Goal: Register for event/course

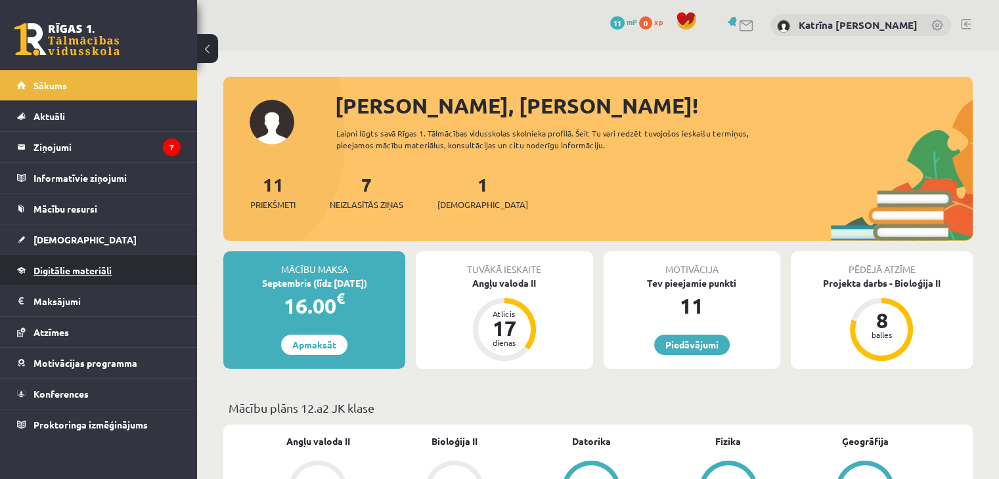
click at [78, 265] on span "Digitālie materiāli" at bounding box center [72, 271] width 78 height 12
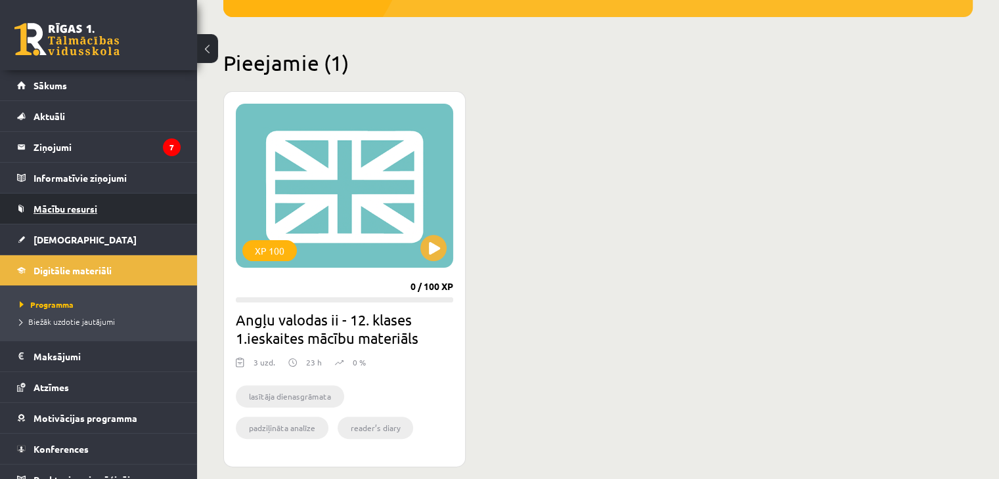
scroll to position [14, 0]
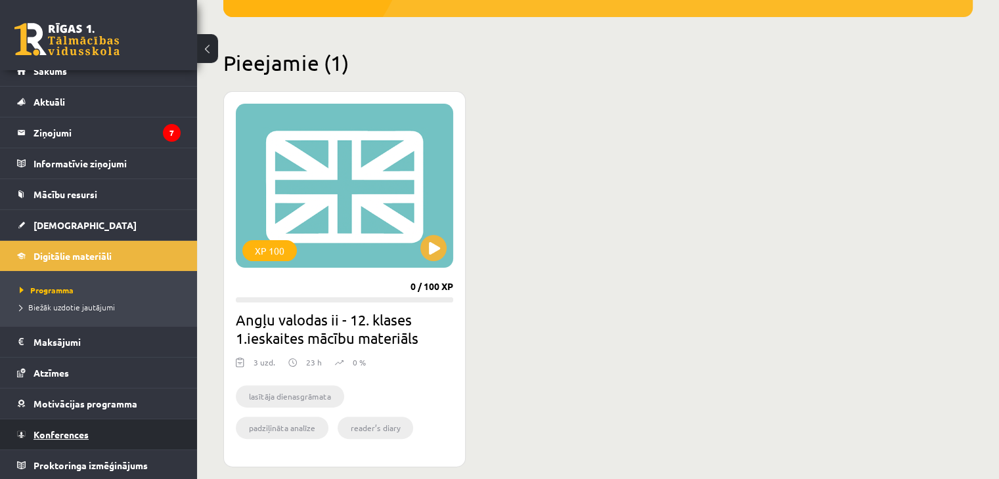
click at [51, 434] on span "Konferences" at bounding box center [60, 435] width 55 height 12
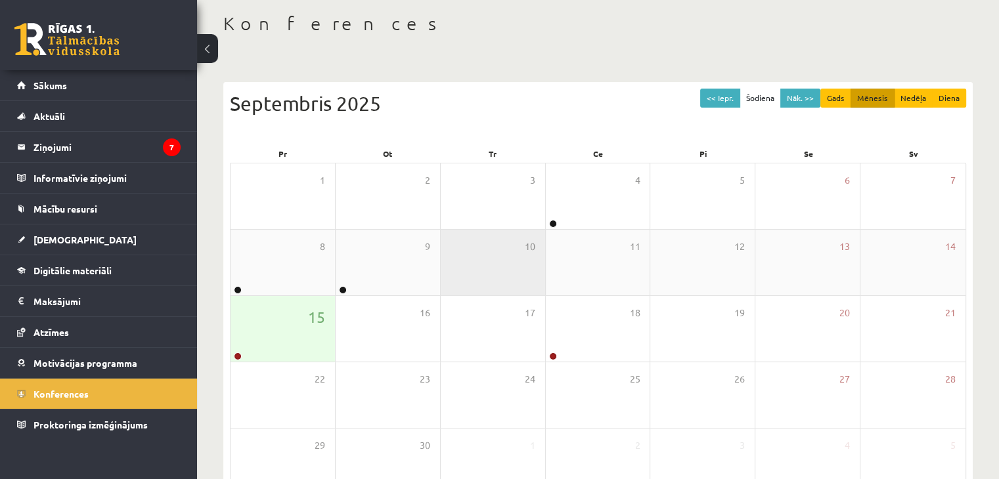
scroll to position [68, 0]
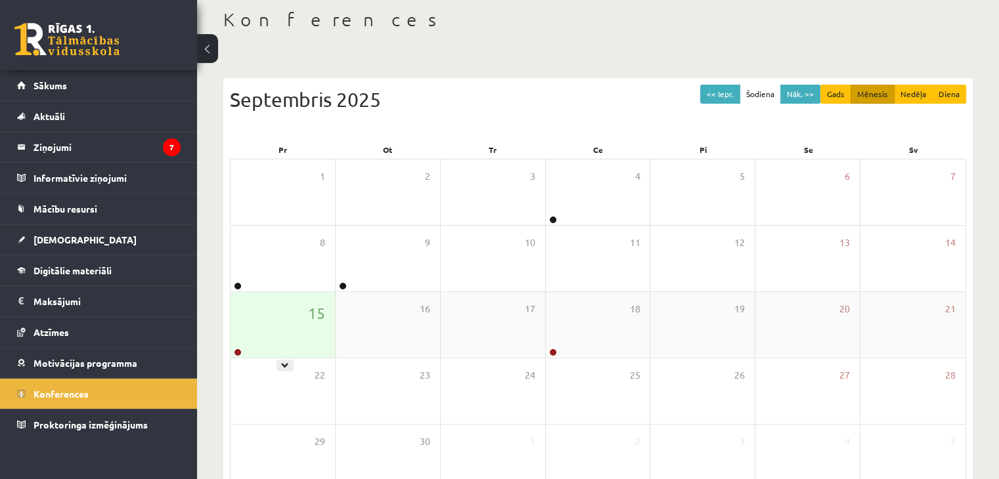
click at [298, 306] on div "15" at bounding box center [282, 325] width 104 height 66
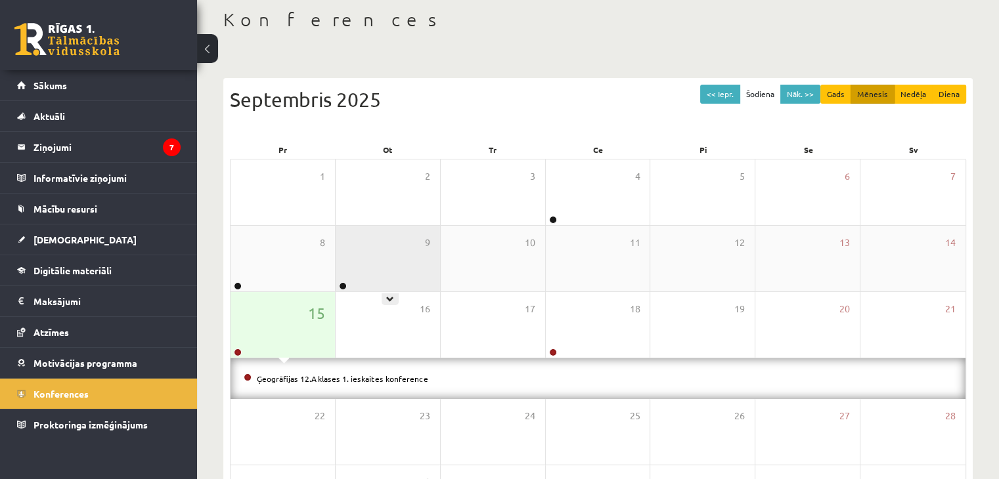
click at [378, 267] on div "9" at bounding box center [387, 259] width 104 height 66
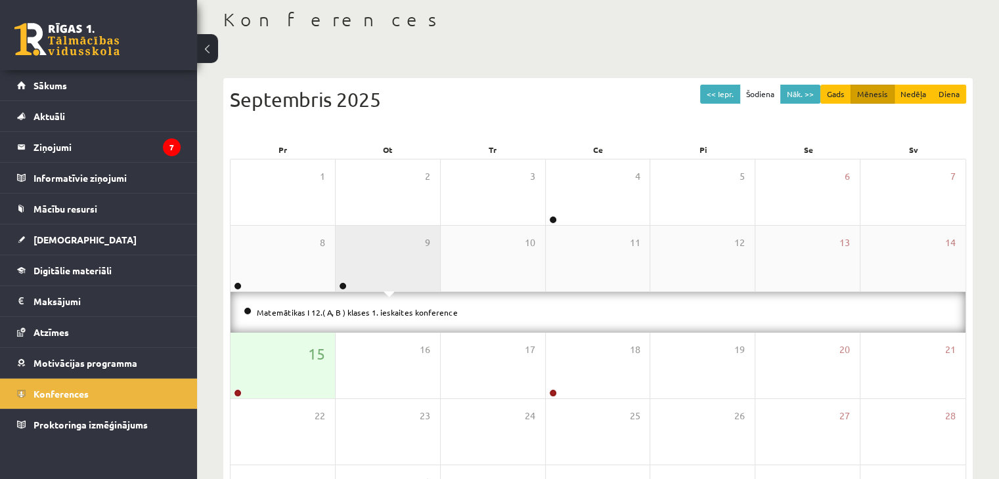
click at [378, 267] on div "9" at bounding box center [387, 259] width 104 height 66
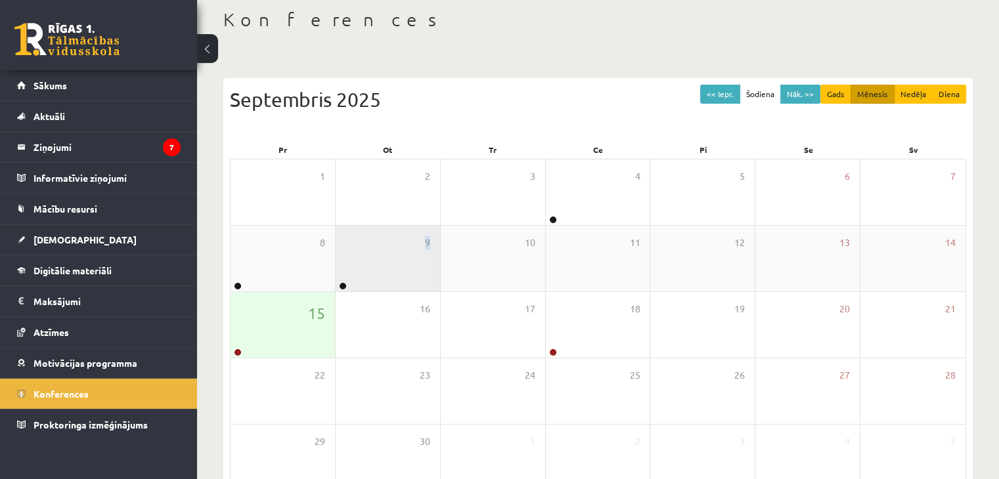
click at [378, 267] on div "9" at bounding box center [387, 259] width 104 height 66
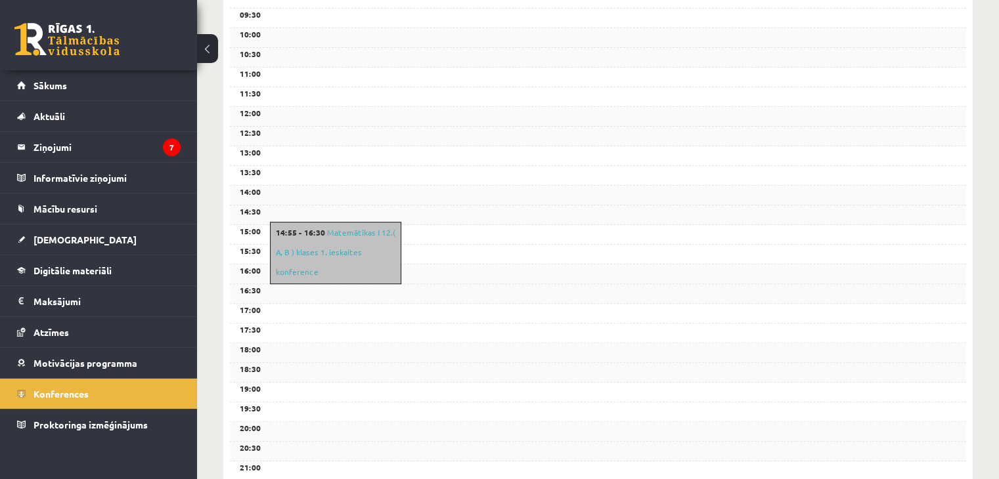
scroll to position [357, 0]
click at [64, 379] on link "Konferences" at bounding box center [98, 394] width 163 height 30
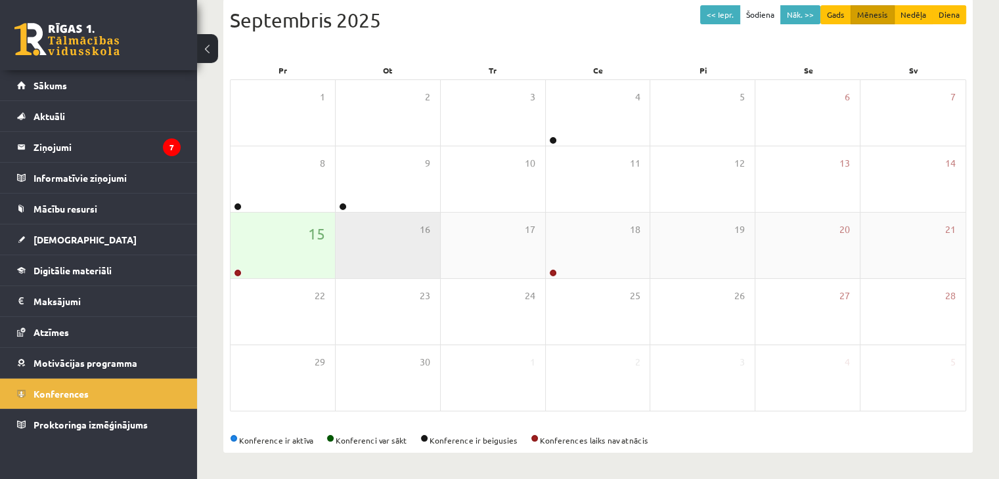
scroll to position [147, 0]
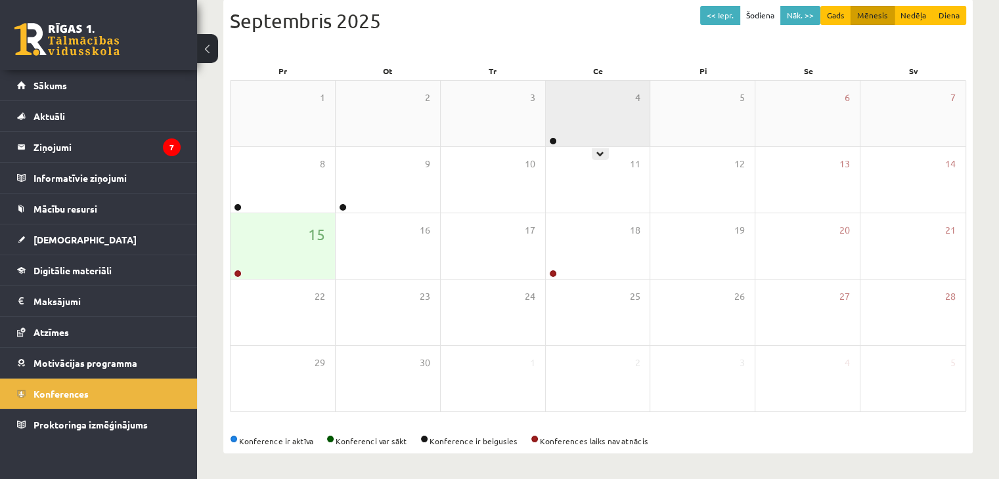
click at [589, 108] on div "4" at bounding box center [598, 114] width 104 height 66
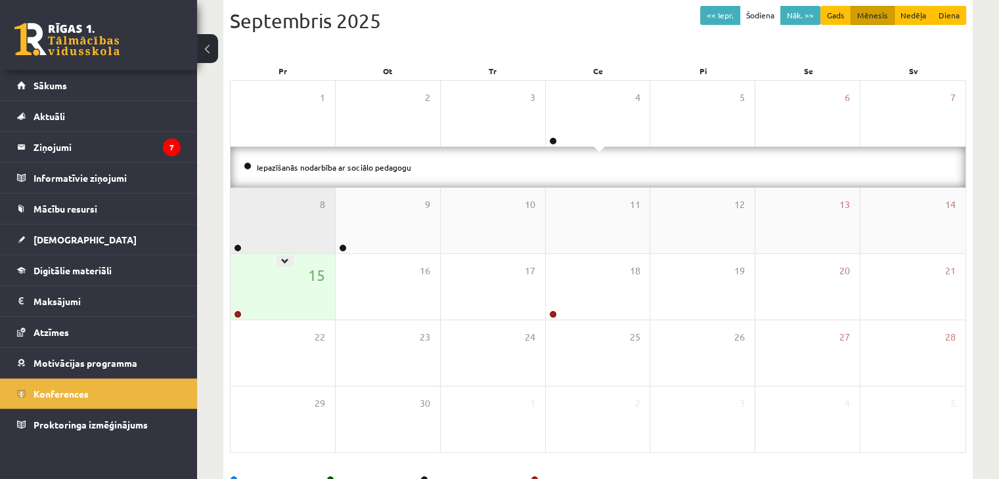
click at [268, 194] on div "8" at bounding box center [282, 221] width 104 height 66
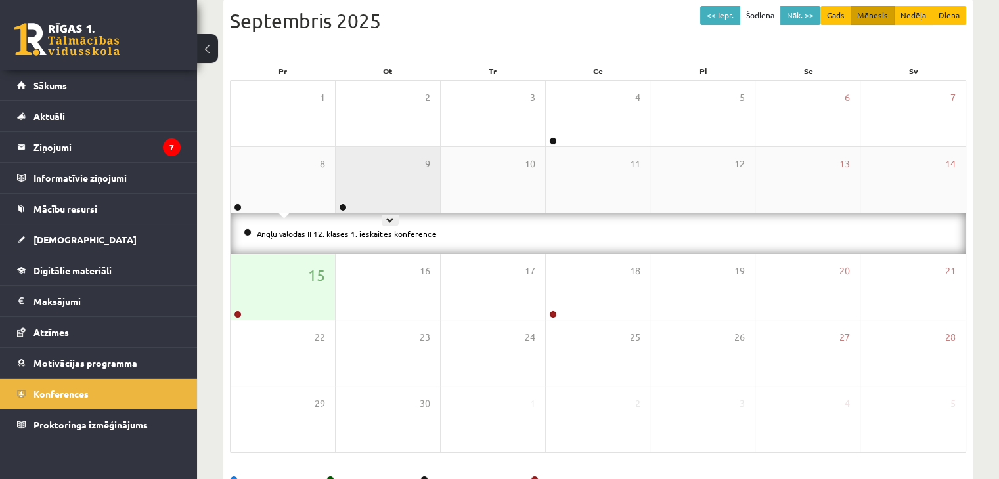
click at [378, 177] on div "9" at bounding box center [387, 180] width 104 height 66
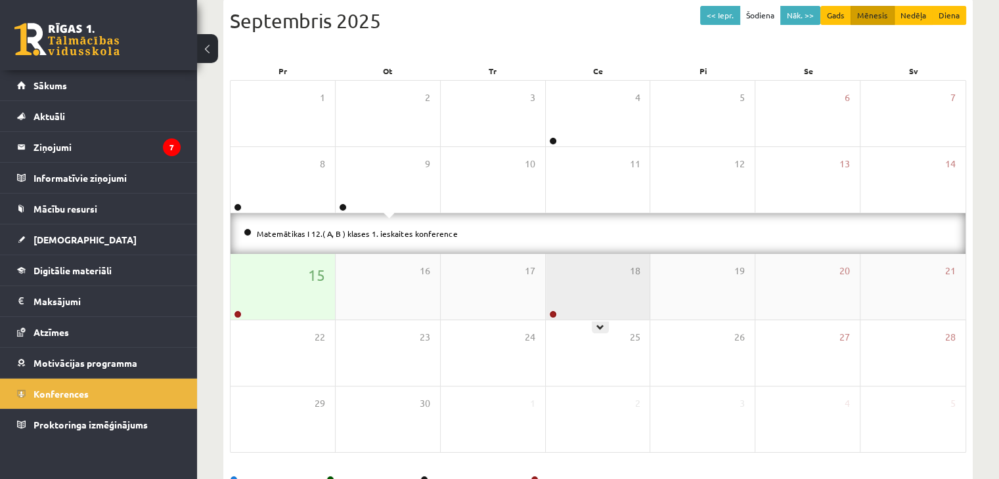
click at [641, 305] on div "18" at bounding box center [598, 287] width 104 height 66
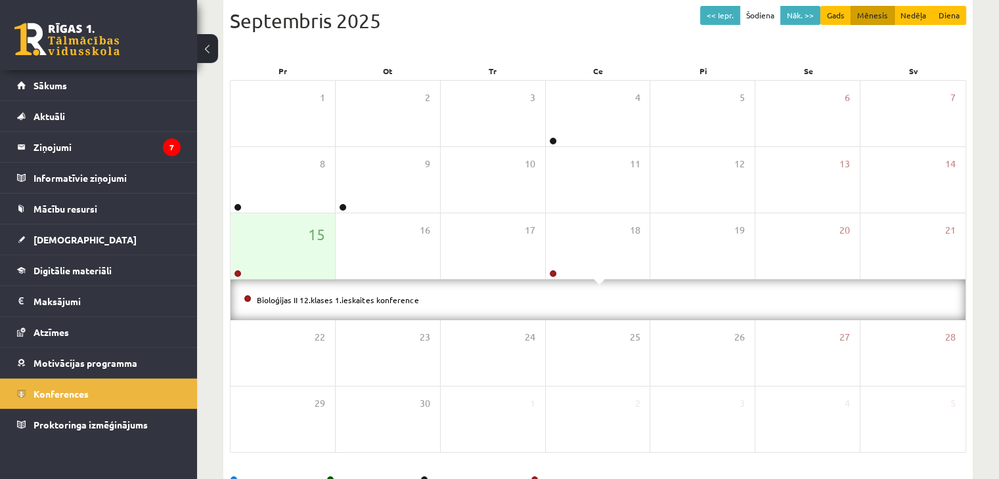
drag, startPoint x: 641, startPoint y: 297, endPoint x: 863, endPoint y: 301, distance: 221.9
click at [863, 301] on li "Bioloģijas II 12.klases 1.ieskaites konference" at bounding box center [598, 300] width 708 height 14
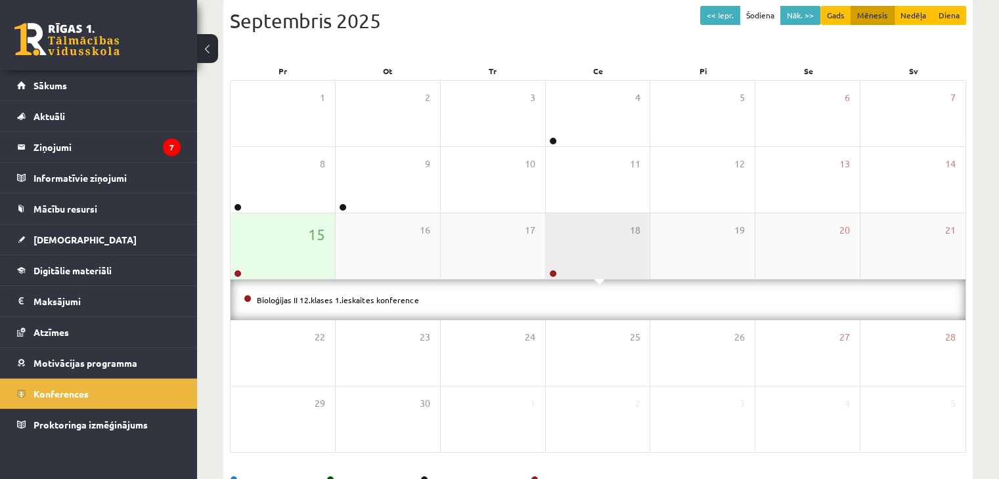
click at [547, 270] on div at bounding box center [552, 274] width 12 height 9
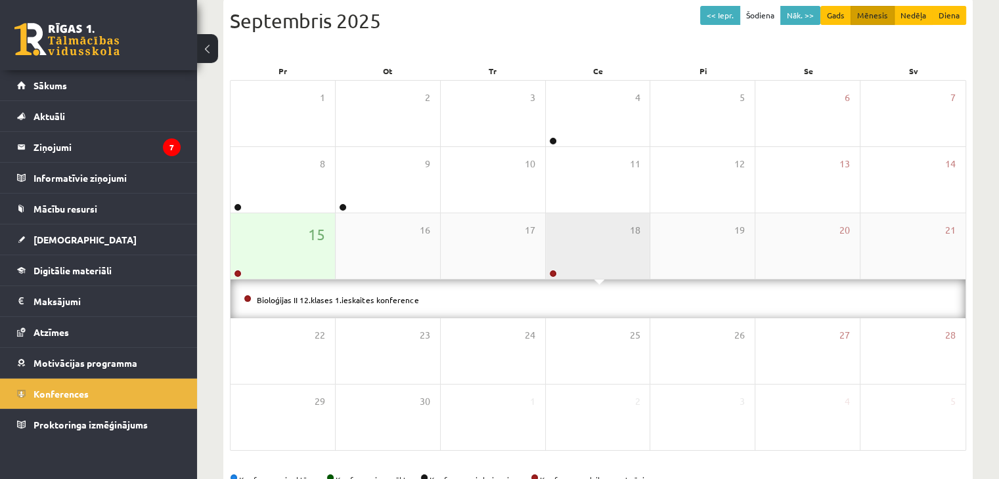
click at [547, 270] on div at bounding box center [552, 274] width 12 height 9
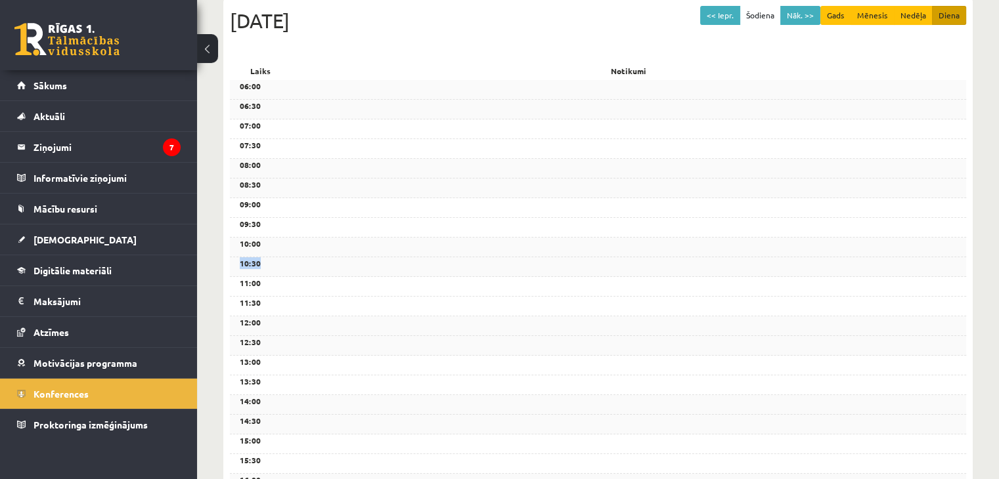
click at [547, 269] on div "10:30" at bounding box center [598, 267] width 736 height 20
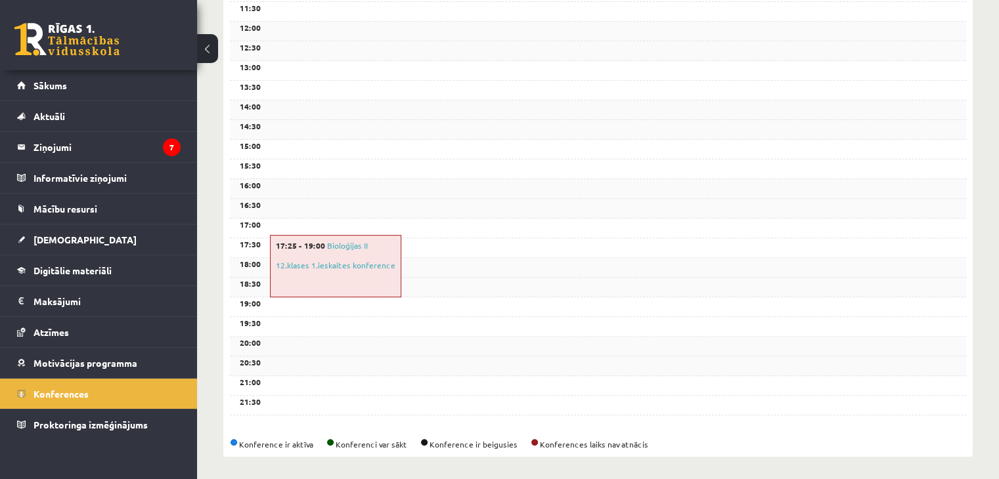
scroll to position [446, 0]
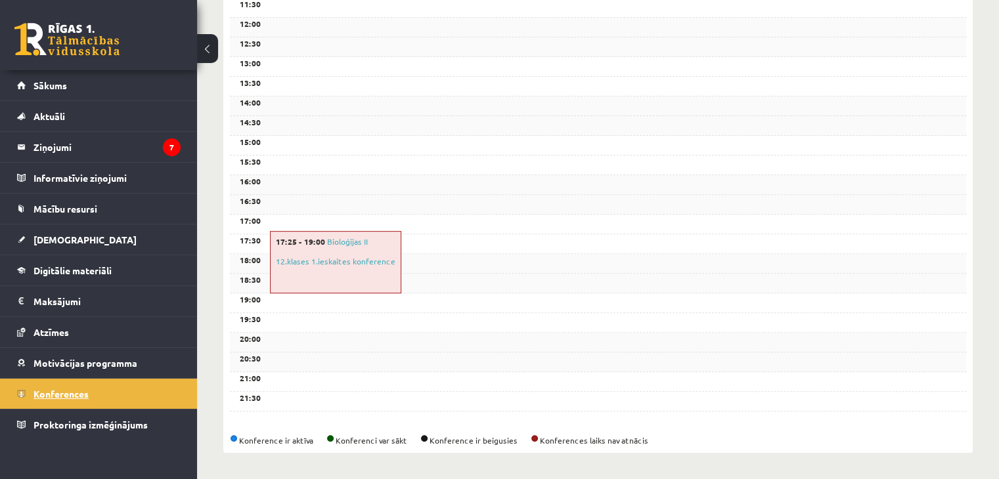
click at [71, 402] on link "Konferences" at bounding box center [98, 394] width 163 height 30
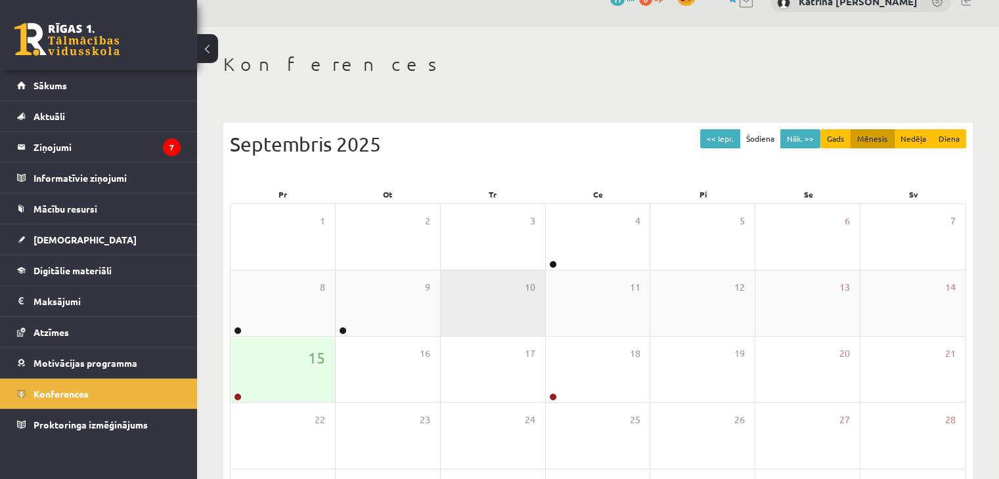
scroll to position [0, 0]
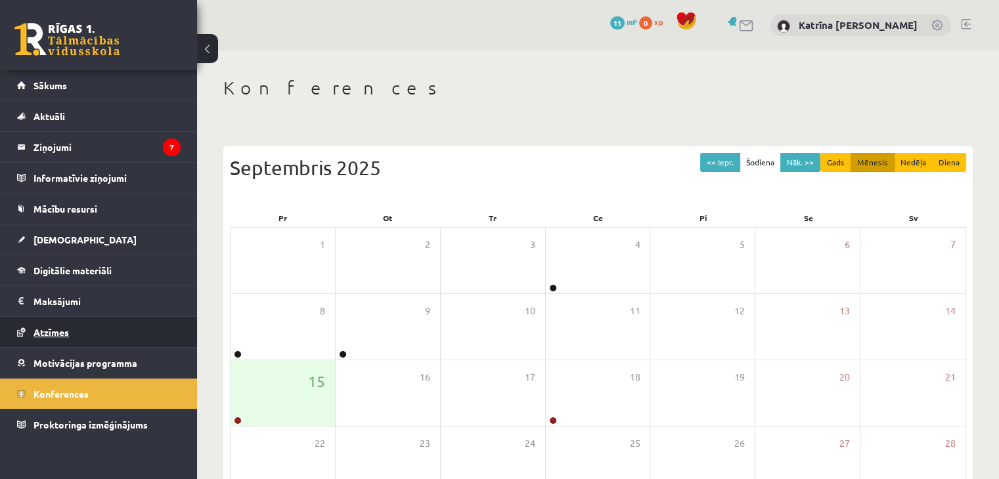
click at [42, 342] on link "Atzīmes" at bounding box center [98, 332] width 163 height 30
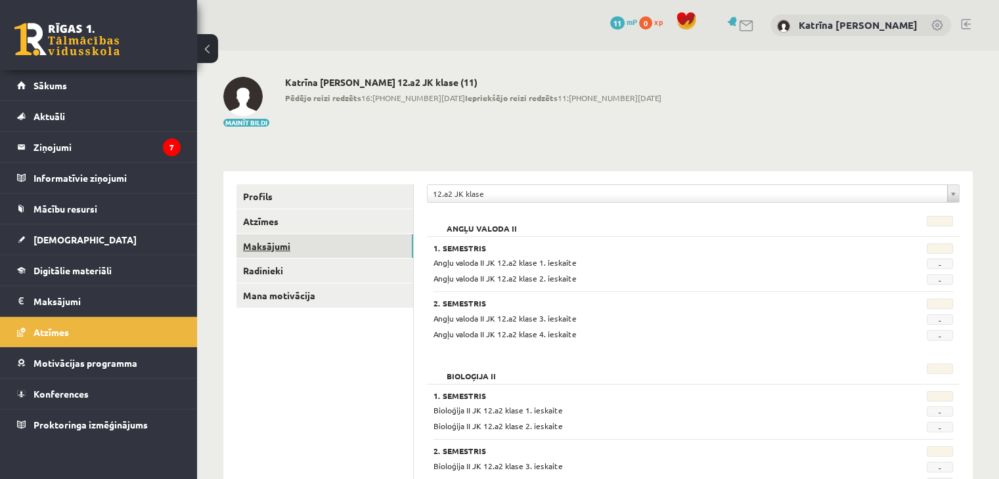
click at [265, 240] on link "Maksājumi" at bounding box center [324, 246] width 177 height 24
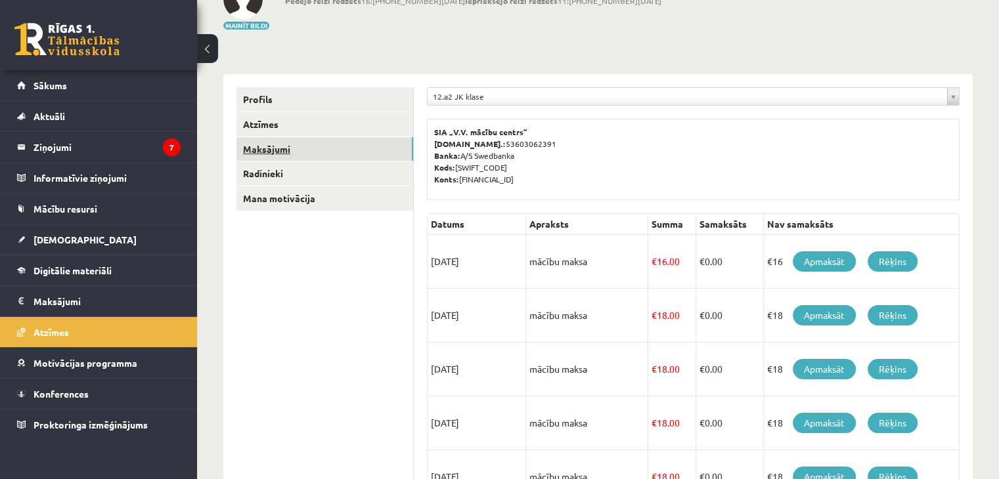
scroll to position [99, 0]
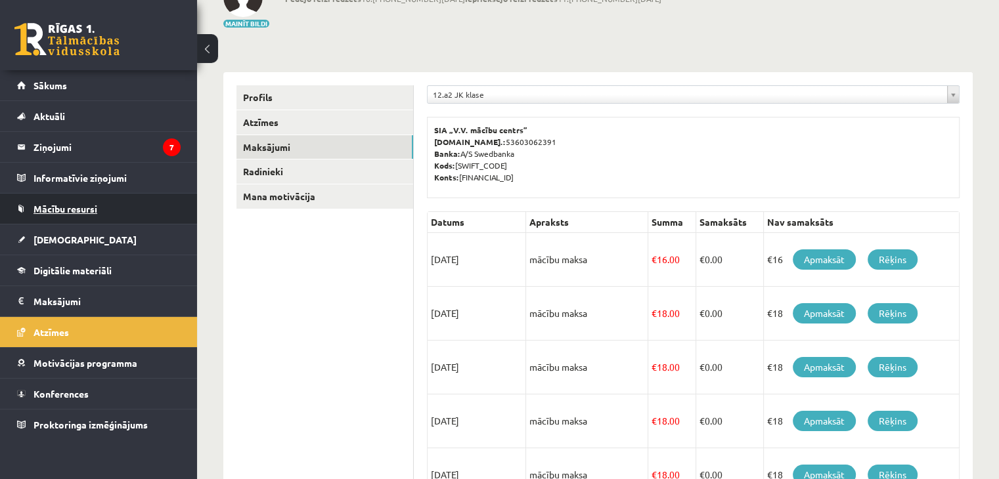
click at [63, 200] on link "Mācību resursi" at bounding box center [98, 209] width 163 height 30
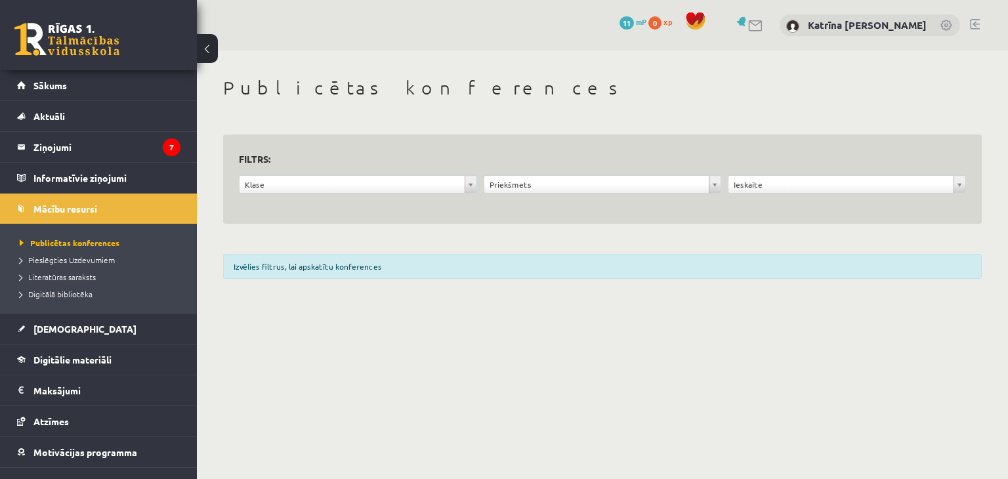
drag, startPoint x: 394, startPoint y: 124, endPoint x: 515, endPoint y: 188, distance: 137.1
click at [515, 188] on div "**********" at bounding box center [602, 172] width 759 height 106
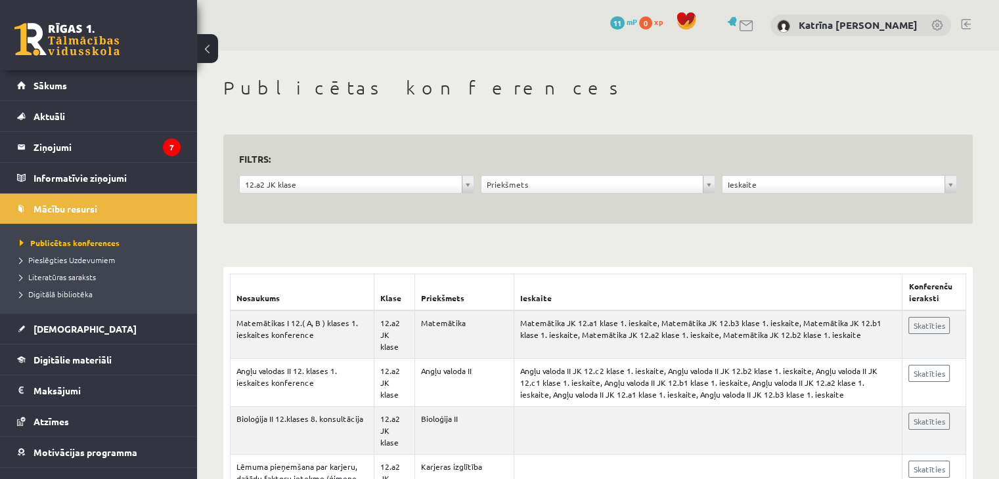
click at [591, 194] on div "**********" at bounding box center [598, 187] width 242 height 25
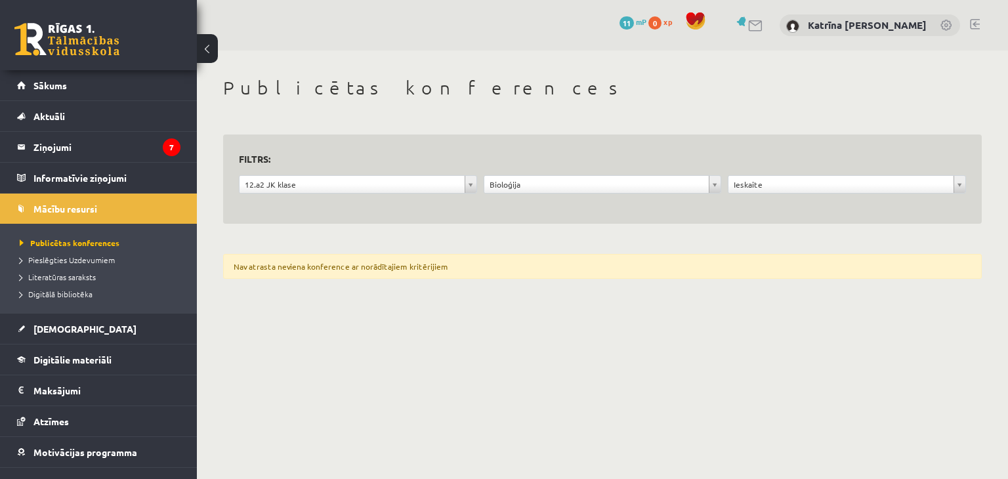
click at [407, 172] on form "**********" at bounding box center [602, 179] width 727 height 58
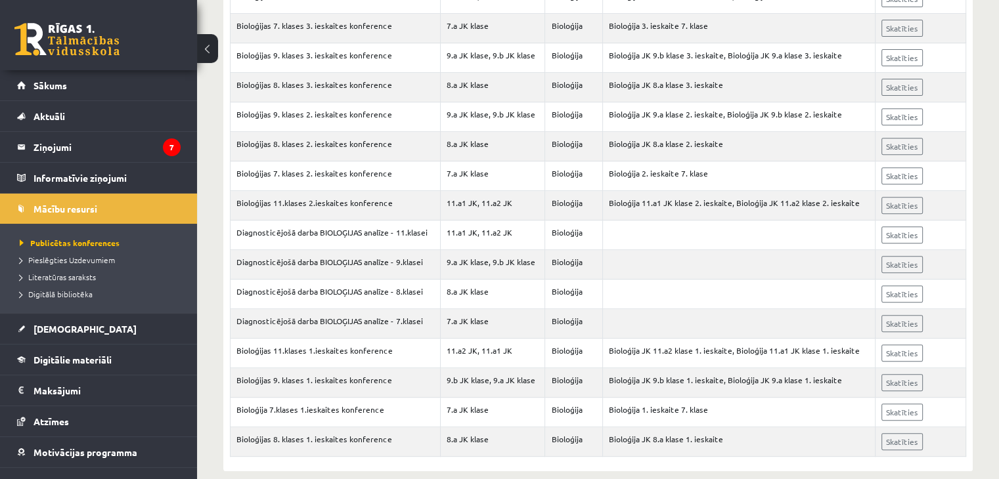
scroll to position [530, 0]
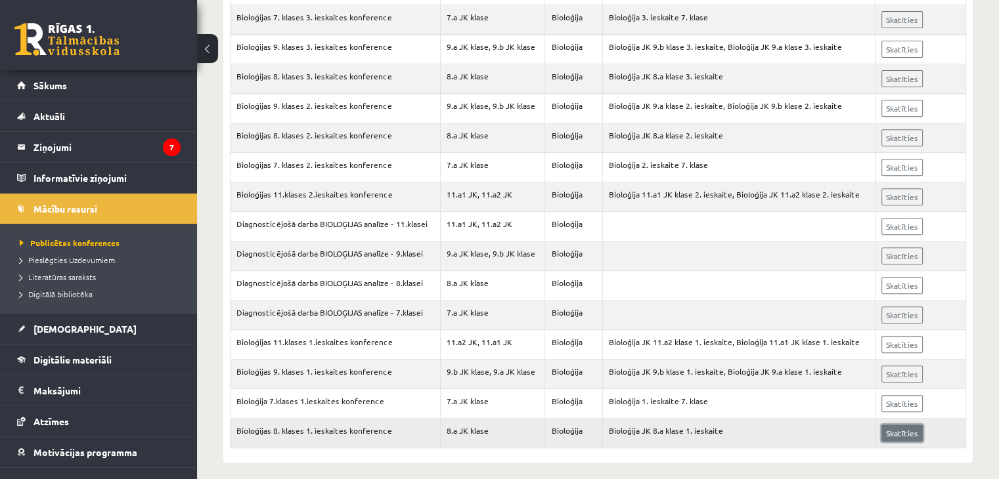
click at [905, 429] on link "Skatīties" at bounding box center [901, 433] width 41 height 17
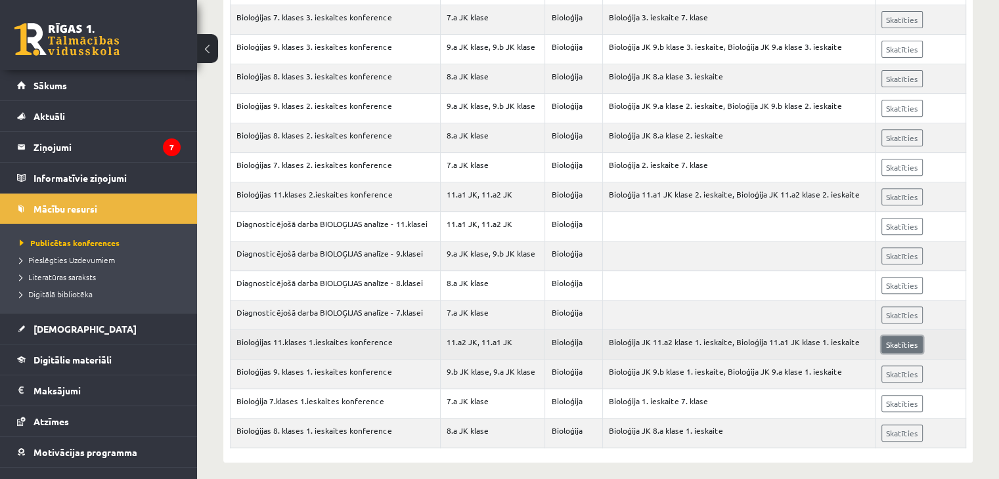
click at [894, 340] on link "Skatīties" at bounding box center [901, 344] width 41 height 17
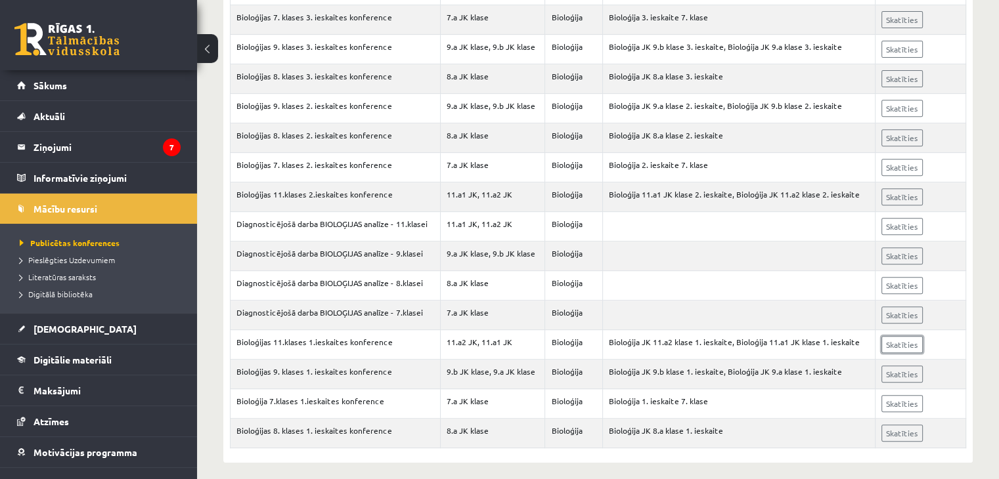
scroll to position [112, 0]
